Goal: Information Seeking & Learning: Understand process/instructions

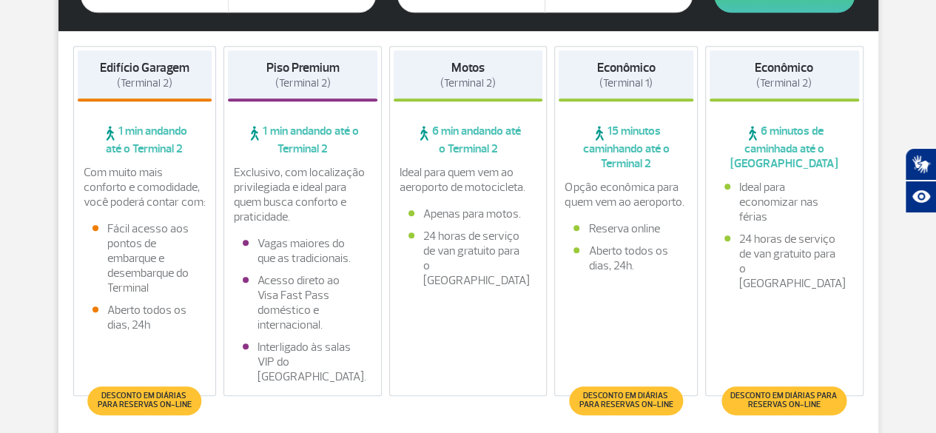
scroll to position [379, 0]
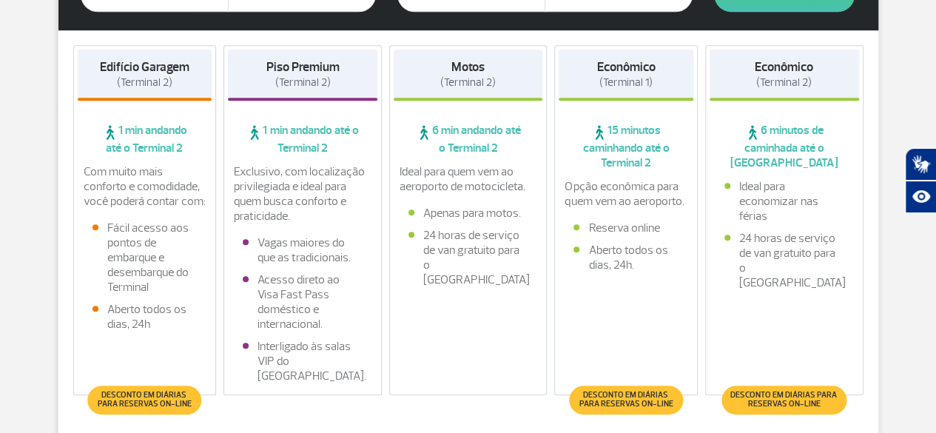
click at [324, 90] on div "Piso Premium (Terminal 2)" at bounding box center [302, 75] width 149 height 51
drag, startPoint x: 0, startPoint y: 0, endPoint x: 324, endPoint y: 90, distance: 336.2
click at [324, 90] on div "Piso Premium (Terminal 2)" at bounding box center [302, 75] width 149 height 51
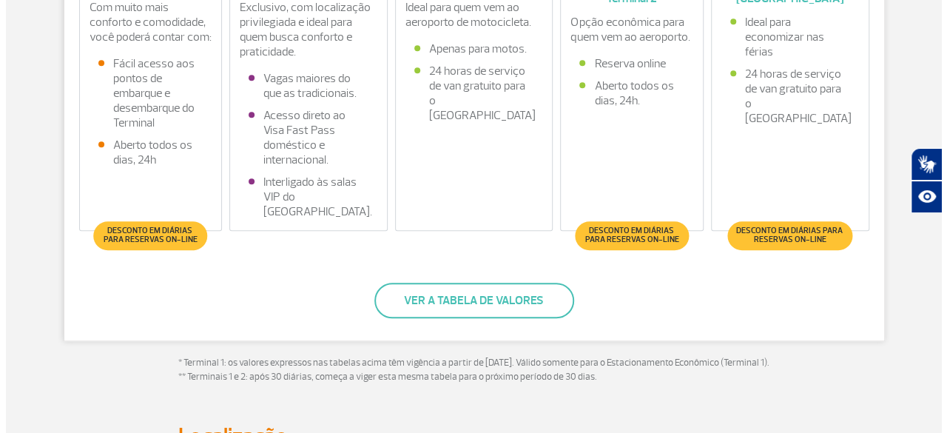
scroll to position [544, 0]
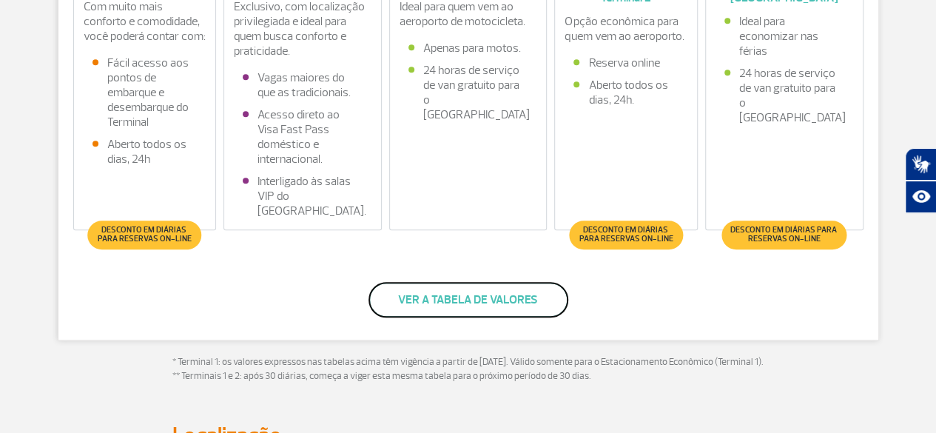
click at [484, 309] on button "Ver a tabela de valores" at bounding box center [468, 300] width 200 height 36
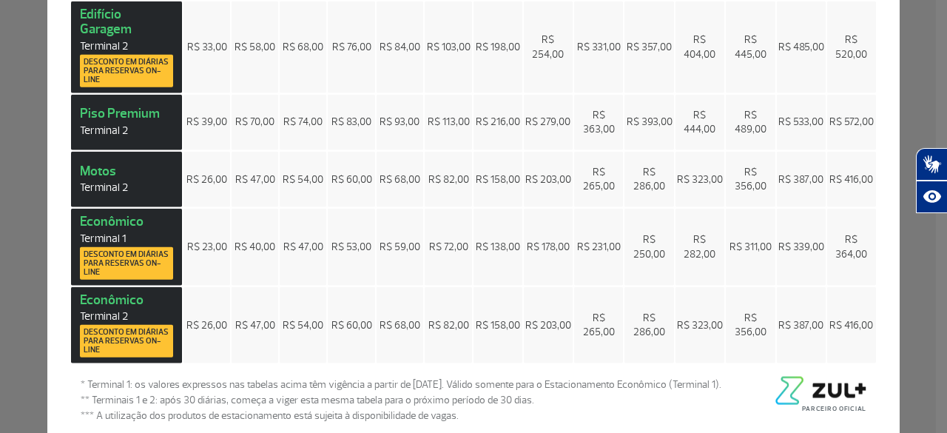
scroll to position [0, 0]
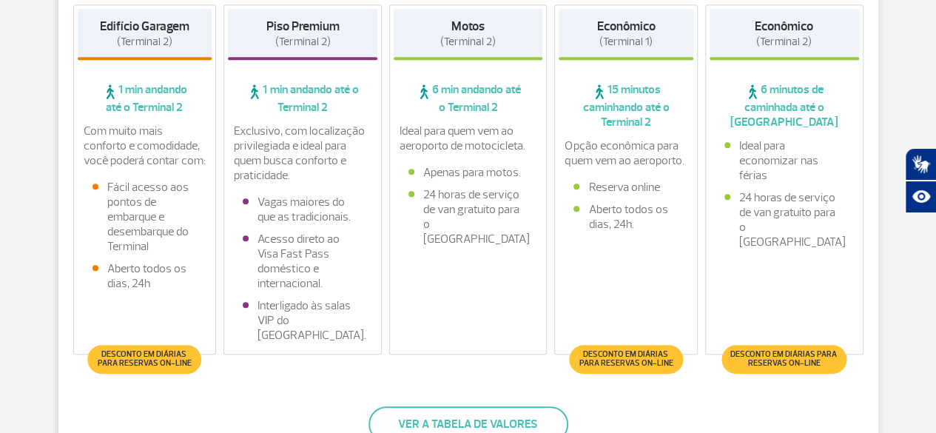
scroll to position [412, 0]
